Goal: Use online tool/utility: Utilize a website feature to perform a specific function

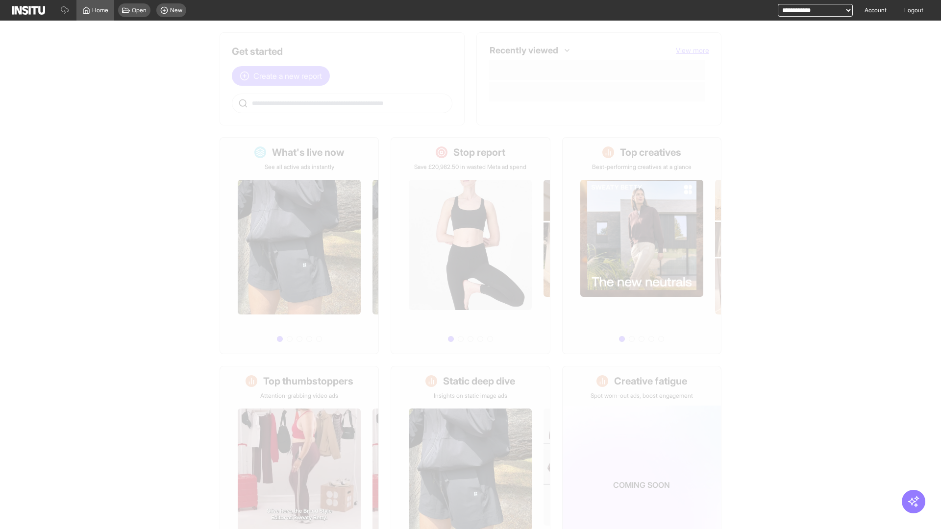
click at [283, 76] on span "Create a new report" at bounding box center [287, 76] width 69 height 12
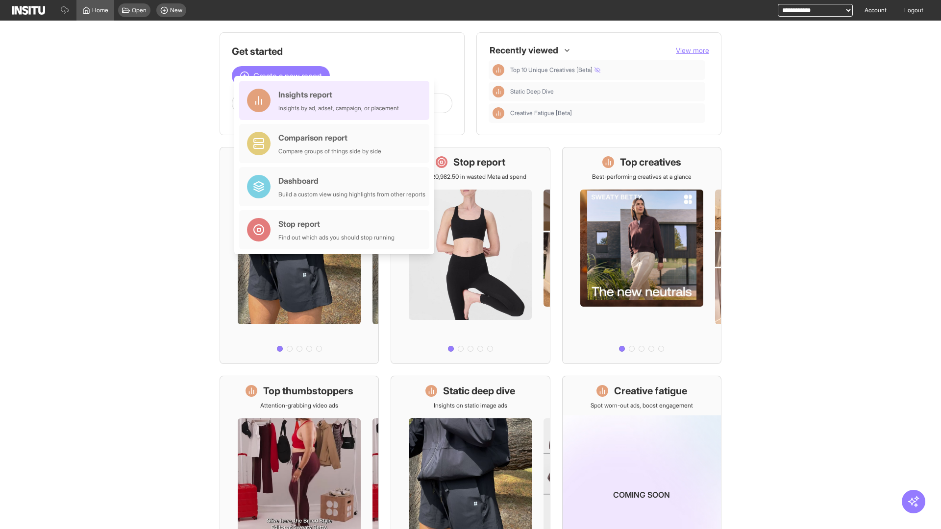
click at [337, 101] on div "Insights report Insights by ad, adset, campaign, or placement" at bounding box center [338, 101] width 121 height 24
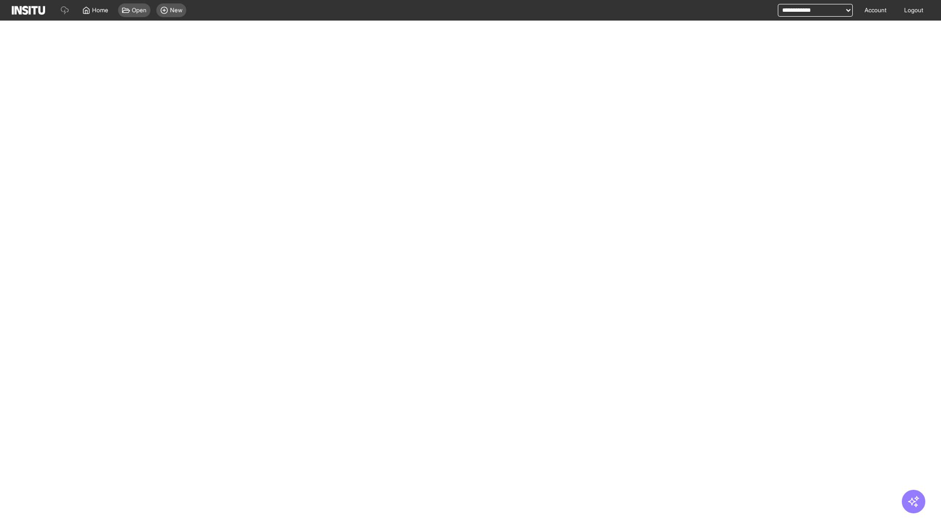
select select "**"
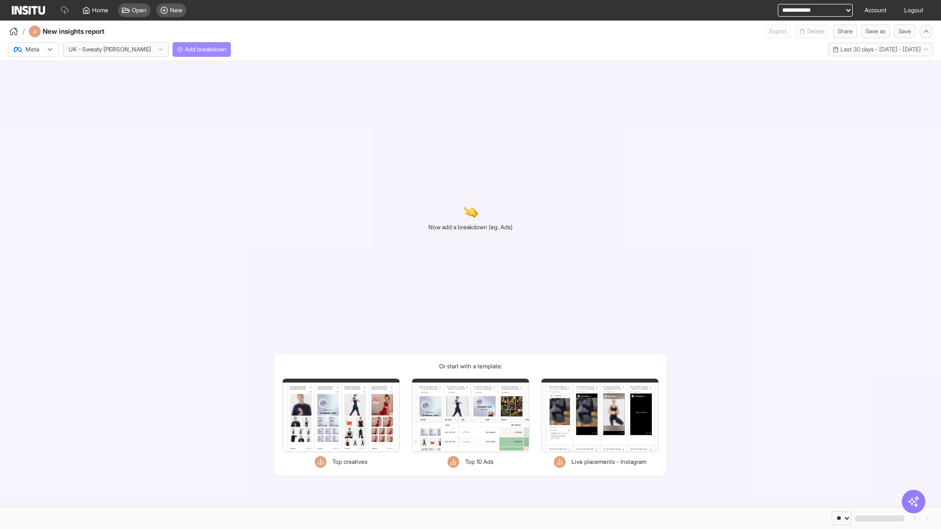
click at [185, 50] on span "Add breakdown" at bounding box center [206, 50] width 42 height 8
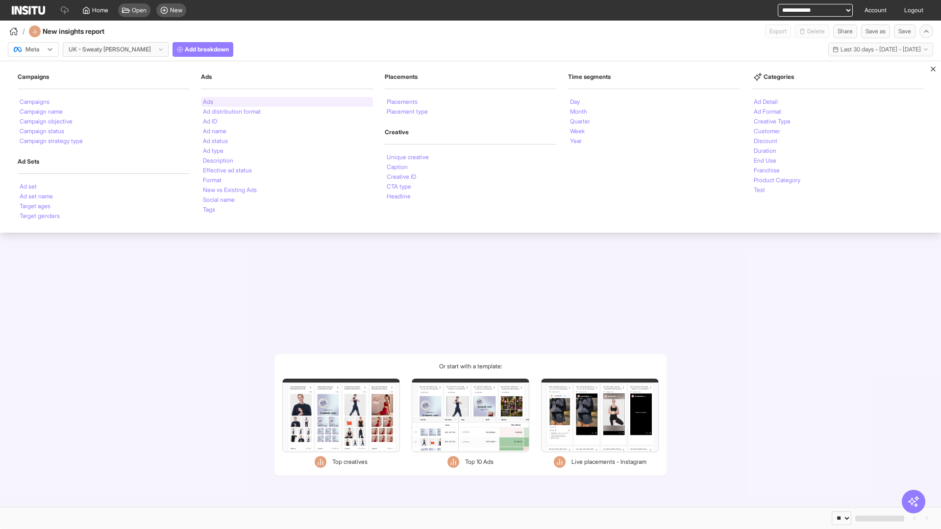
click at [208, 102] on li "Ads" at bounding box center [208, 102] width 10 height 6
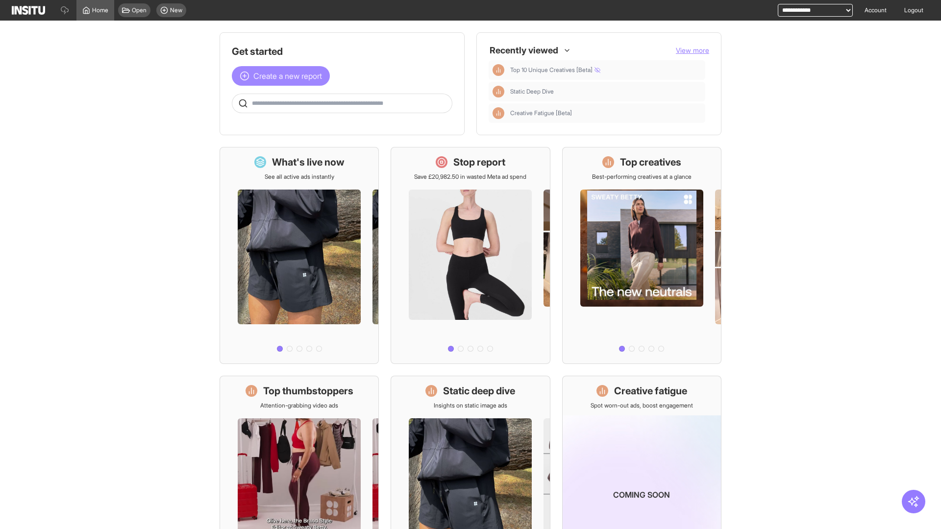
click at [283, 76] on span "Create a new report" at bounding box center [287, 76] width 69 height 12
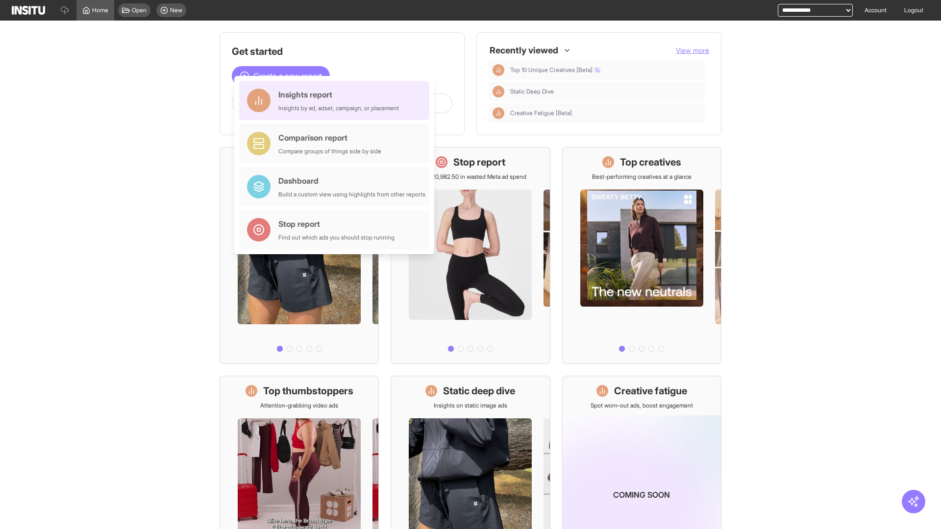
click at [337, 101] on div "Insights report Insights by ad, adset, campaign, or placement" at bounding box center [338, 101] width 121 height 24
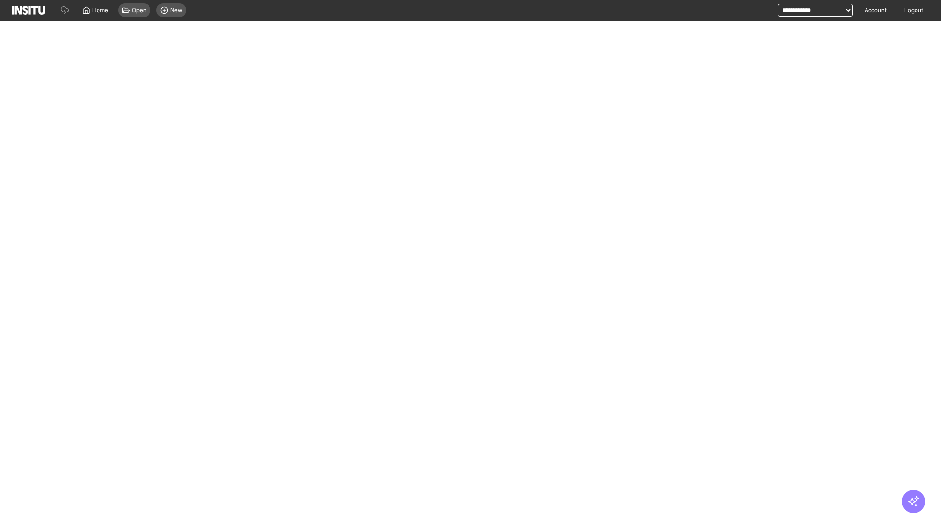
select select "**"
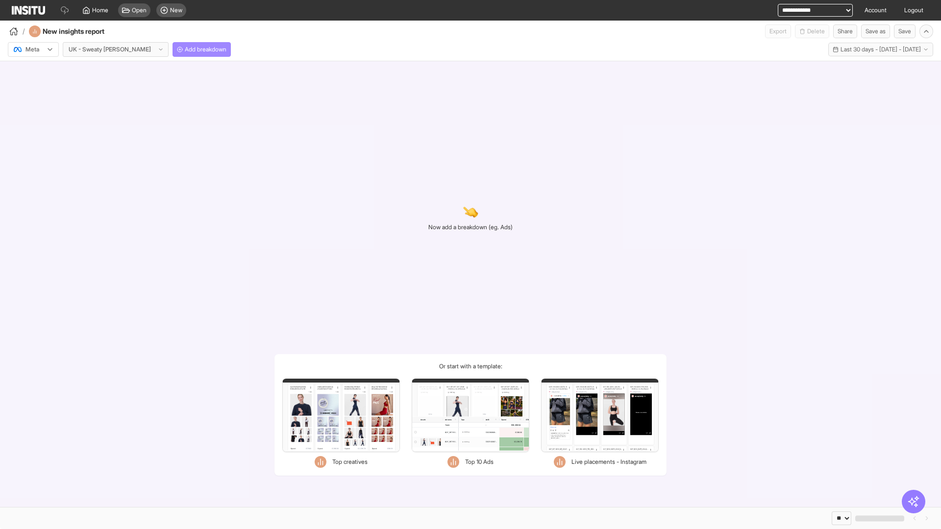
click at [185, 50] on span "Add breakdown" at bounding box center [206, 50] width 42 height 8
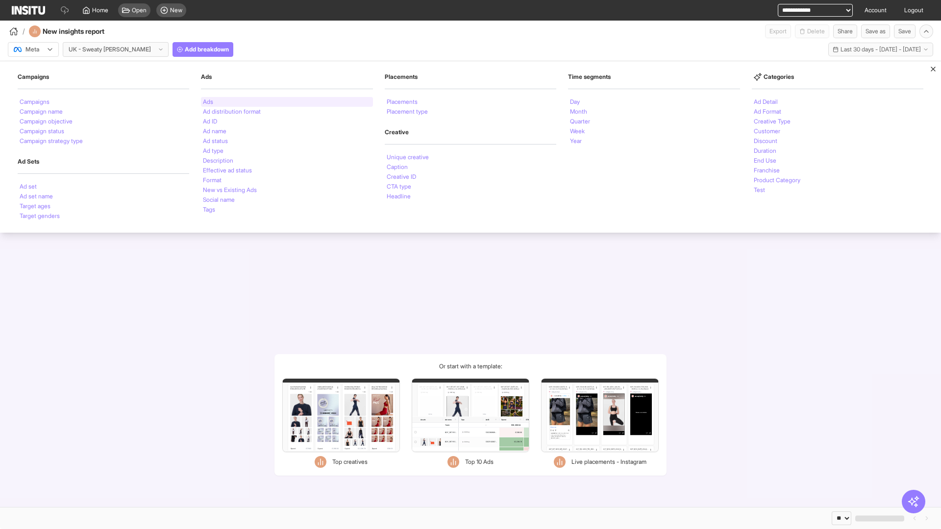
click at [208, 102] on li "Ads" at bounding box center [208, 102] width 10 height 6
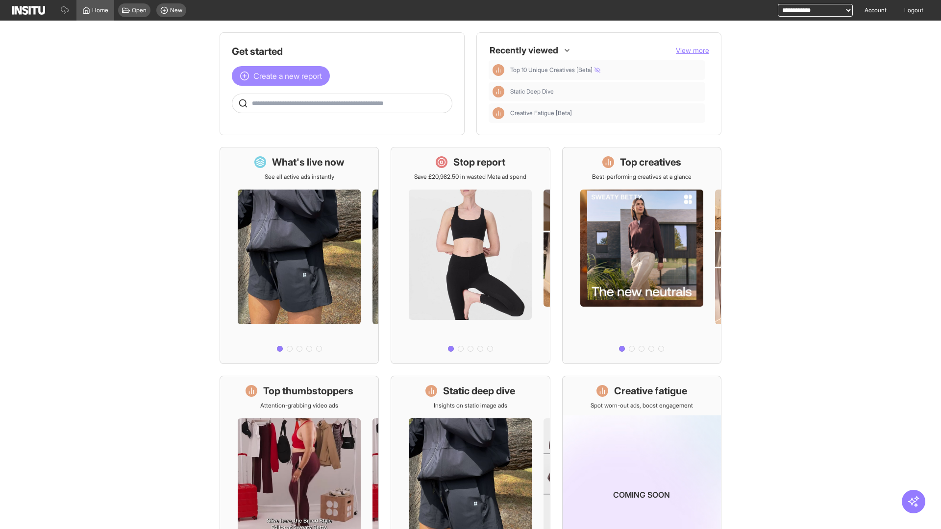
click at [283, 76] on span "Create a new report" at bounding box center [287, 76] width 69 height 12
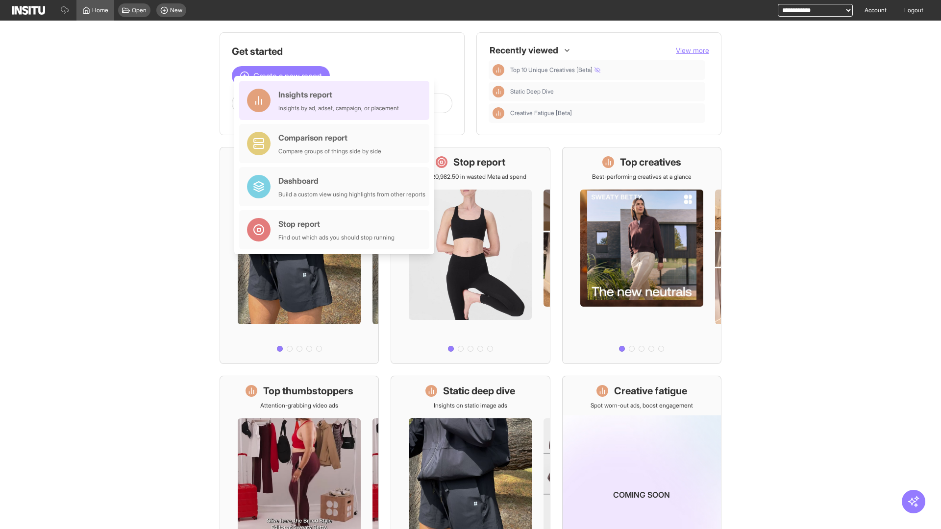
click at [337, 101] on div "Insights report Insights by ad, adset, campaign, or placement" at bounding box center [338, 101] width 121 height 24
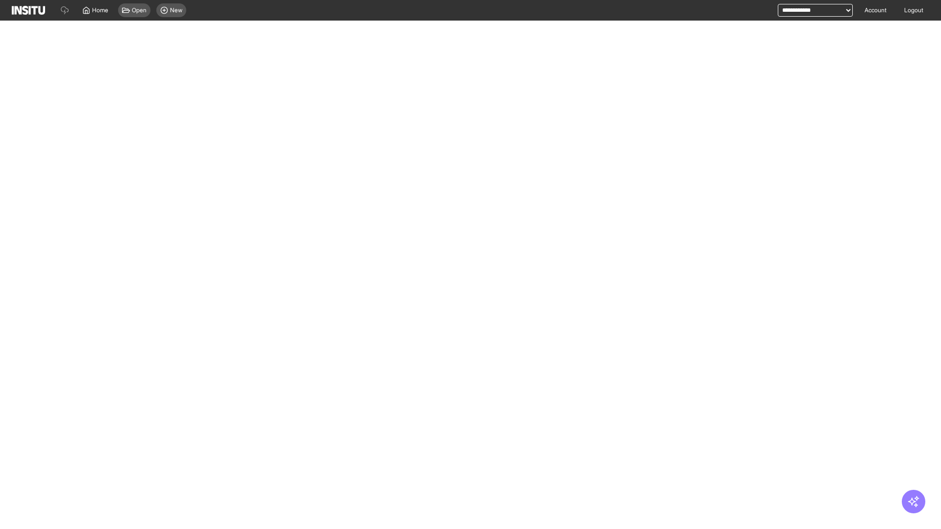
select select "**"
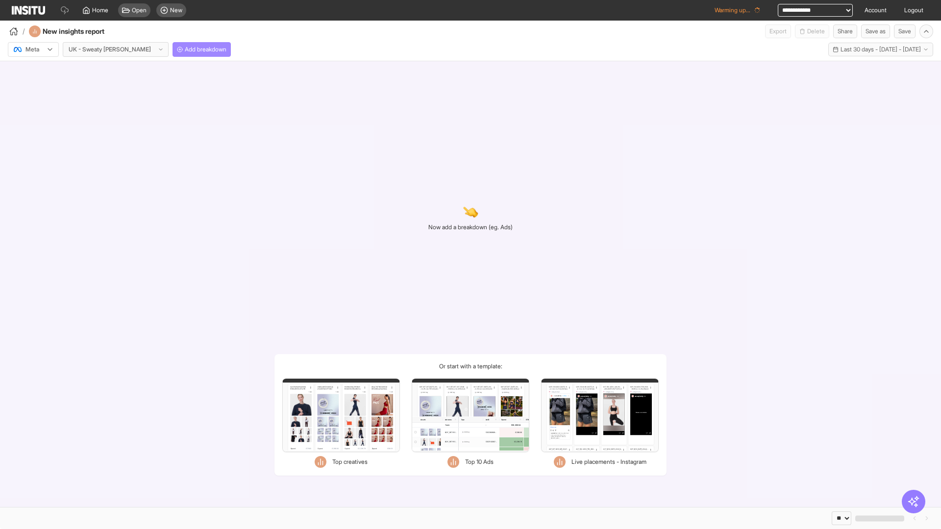
click at [185, 50] on span "Add breakdown" at bounding box center [206, 50] width 42 height 8
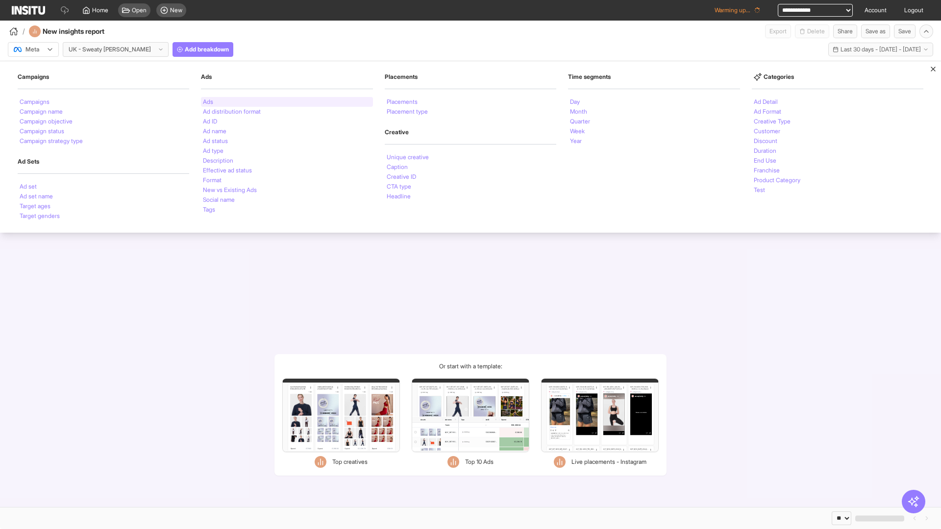
click at [208, 102] on li "Ads" at bounding box center [208, 102] width 10 height 6
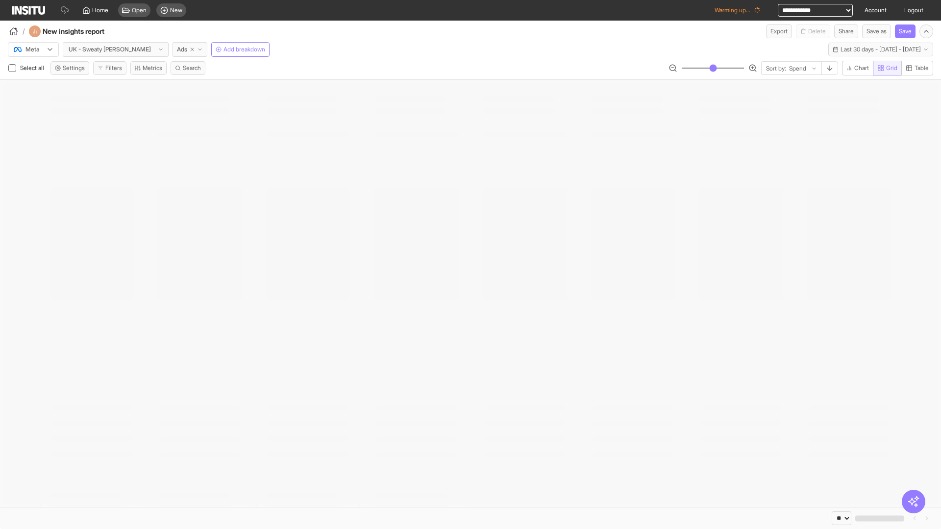
click at [886, 68] on span "Grid" at bounding box center [891, 68] width 11 height 8
